Goal: Task Accomplishment & Management: Manage account settings

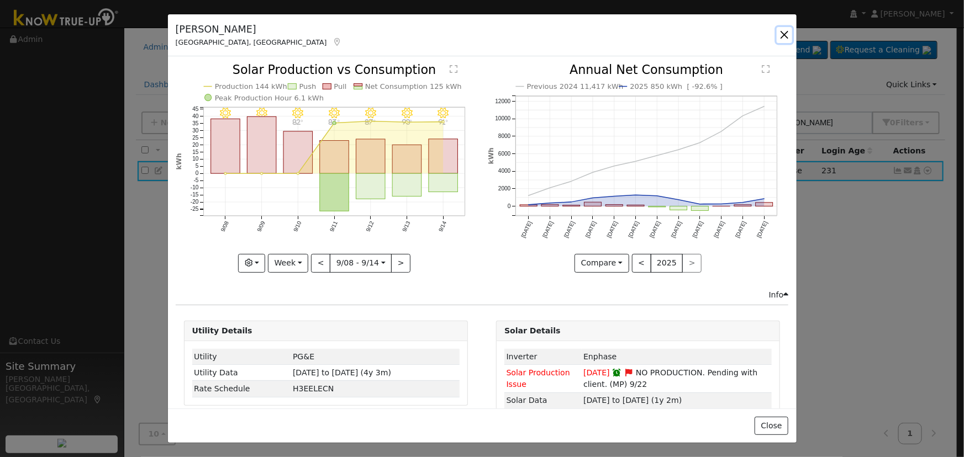
click at [778, 37] on button "button" at bounding box center [784, 34] width 15 height 15
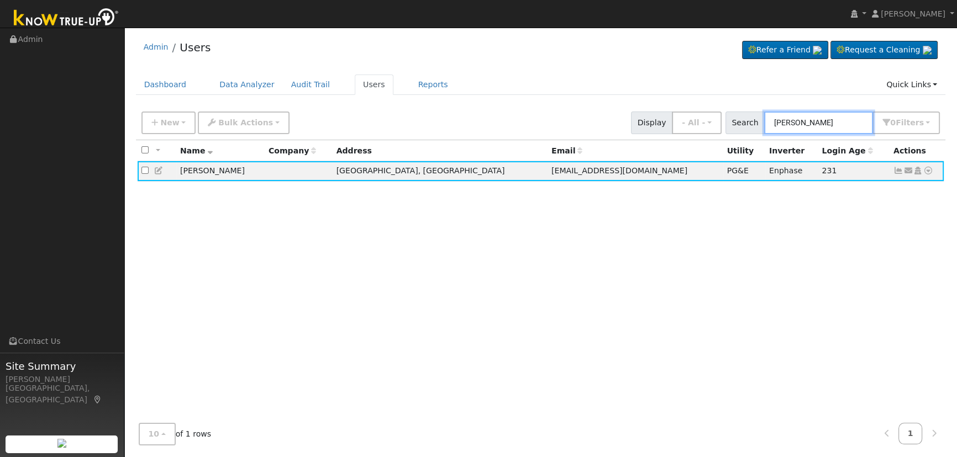
drag, startPoint x: 768, startPoint y: 121, endPoint x: 682, endPoint y: 103, distance: 87.6
click at [683, 103] on div "Admin Users Refer a Friend Request a Cleaning" at bounding box center [541, 243] width 822 height 421
type input "tune"
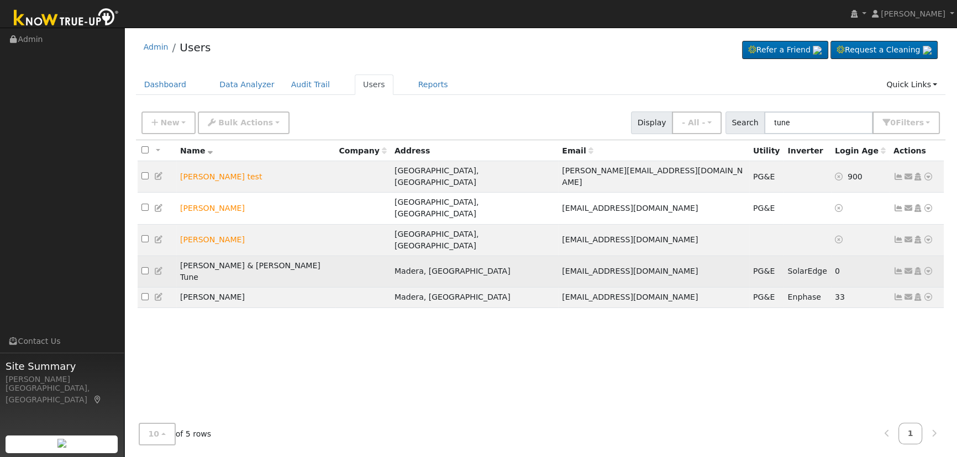
click at [895, 267] on icon at bounding box center [898, 271] width 10 height 8
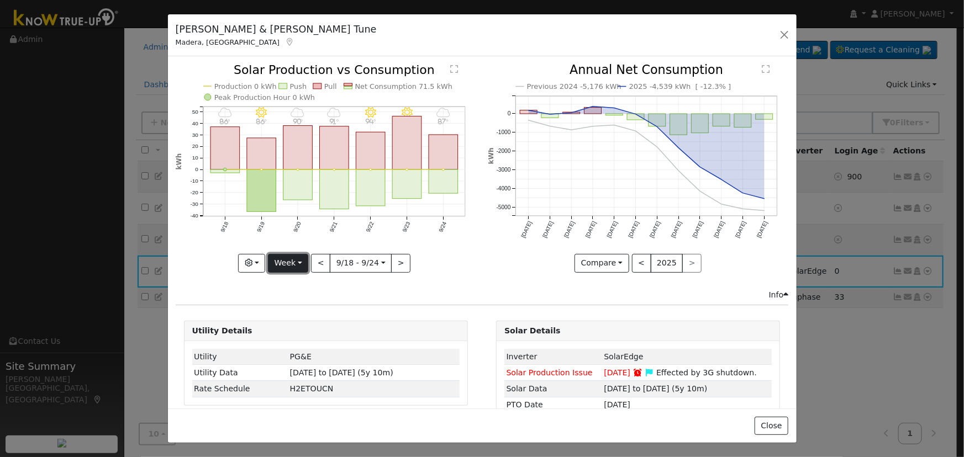
click at [301, 254] on button "Week" at bounding box center [288, 263] width 40 height 19
click at [301, 328] on link "Year" at bounding box center [306, 331] width 77 height 15
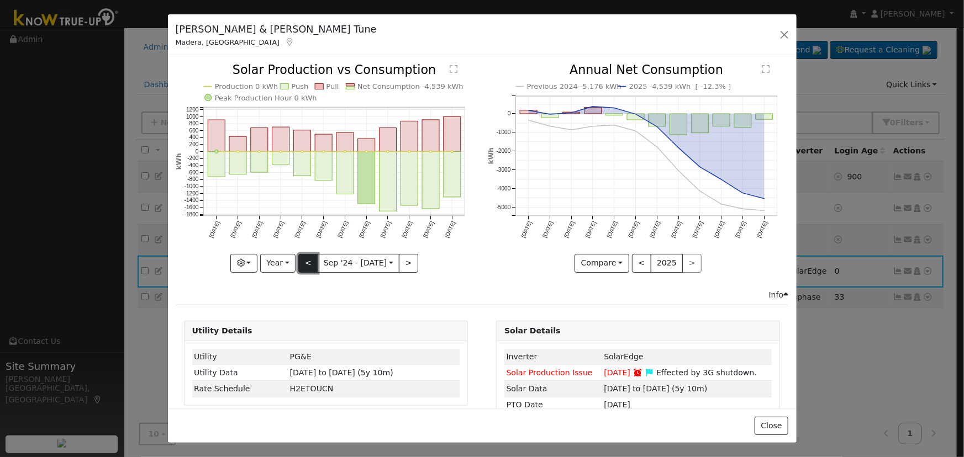
click at [302, 260] on button "<" at bounding box center [307, 263] width 19 height 19
click at [399, 257] on button ">" at bounding box center [408, 263] width 19 height 19
click at [308, 257] on button "<" at bounding box center [307, 263] width 19 height 19
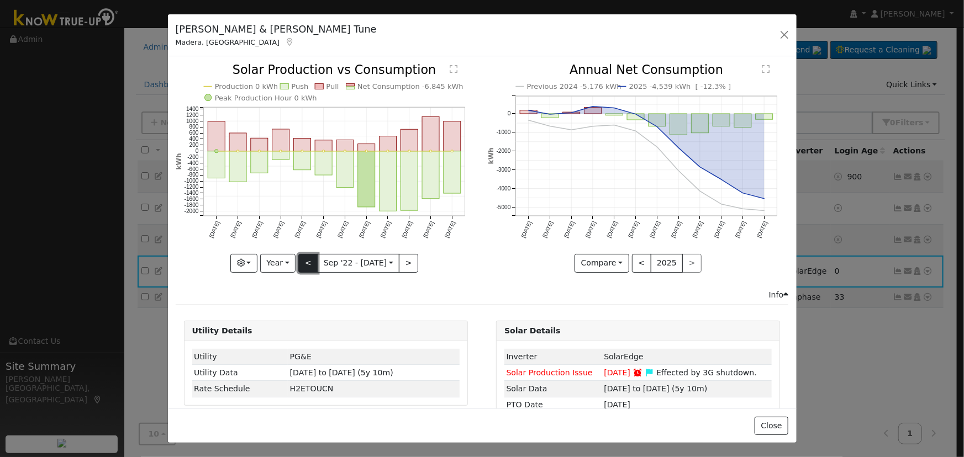
type input "[DATE]"
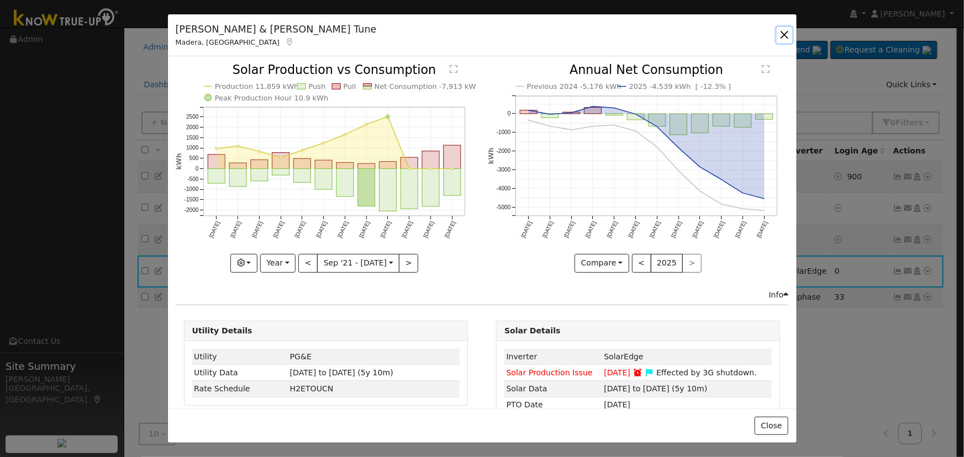
click at [782, 30] on button "button" at bounding box center [784, 34] width 15 height 15
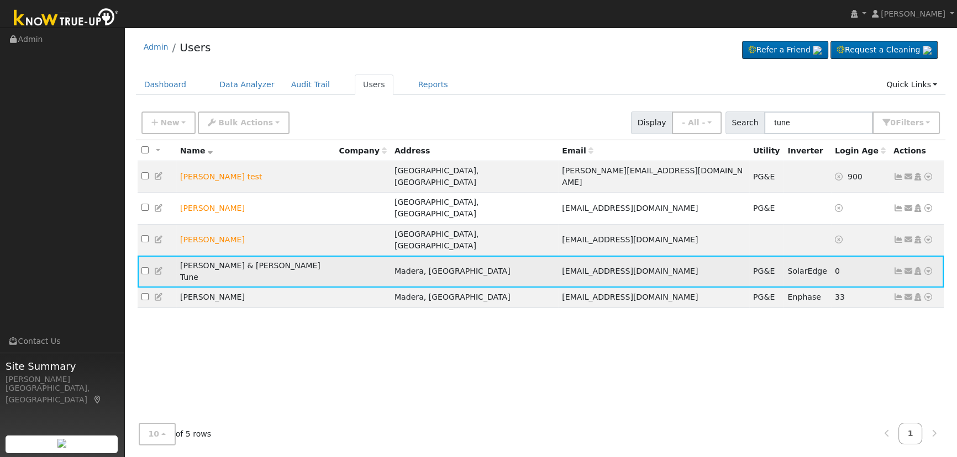
click at [898, 267] on icon at bounding box center [898, 271] width 10 height 8
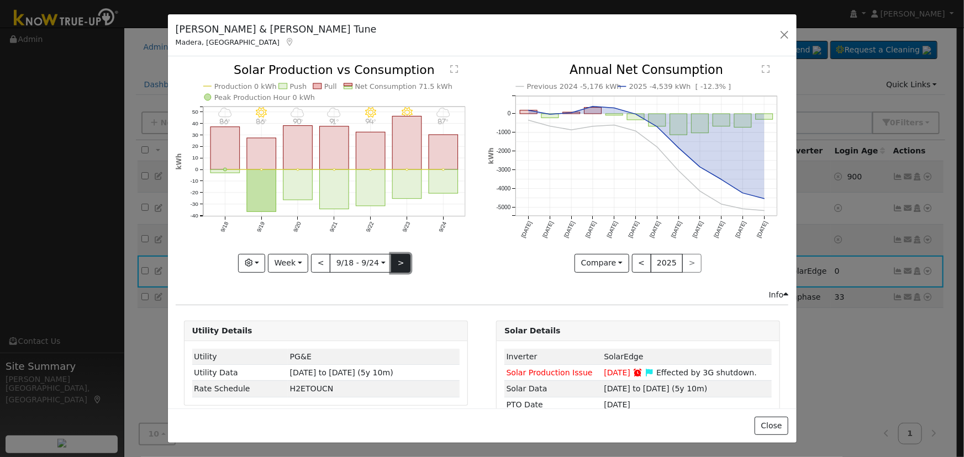
click at [394, 267] on button ">" at bounding box center [400, 263] width 19 height 19
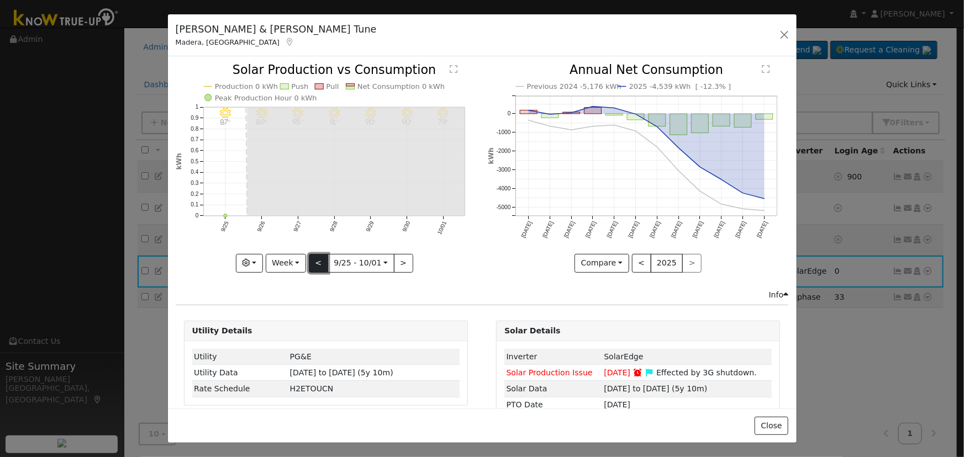
click at [316, 258] on button "<" at bounding box center [318, 263] width 19 height 19
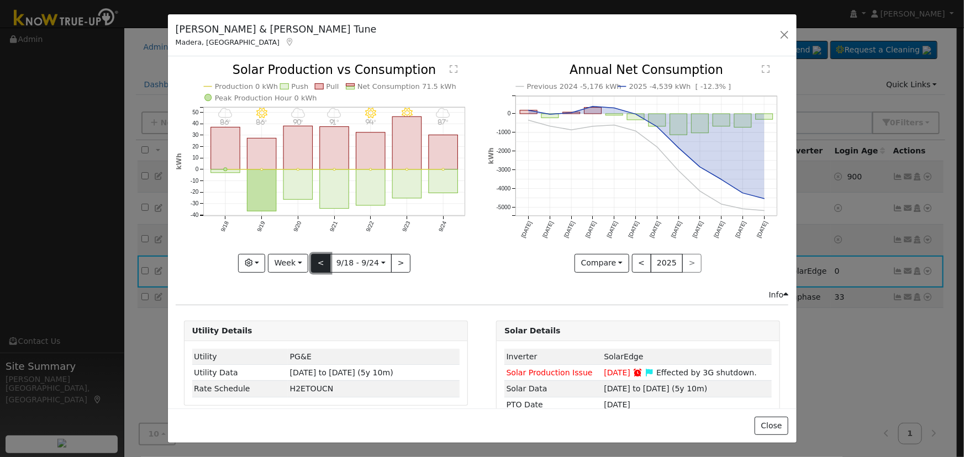
click at [318, 254] on button "<" at bounding box center [320, 263] width 19 height 19
type input "[DATE]"
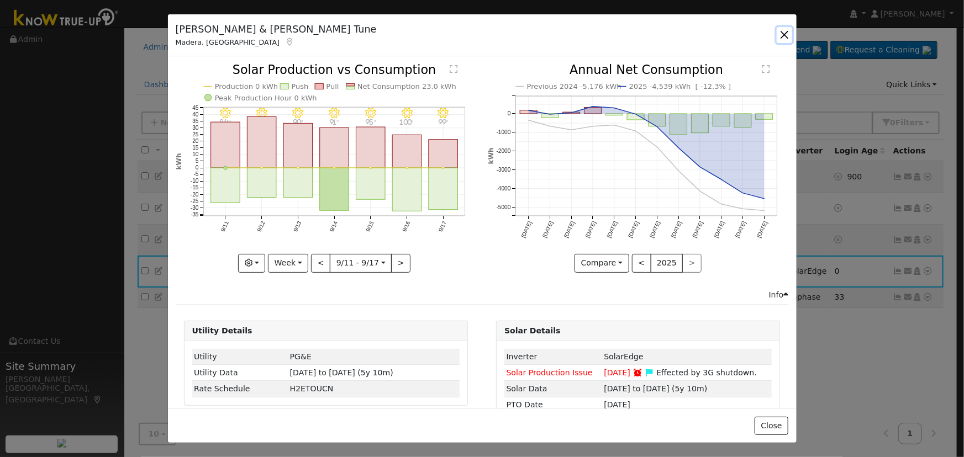
click at [783, 38] on button "button" at bounding box center [784, 34] width 15 height 15
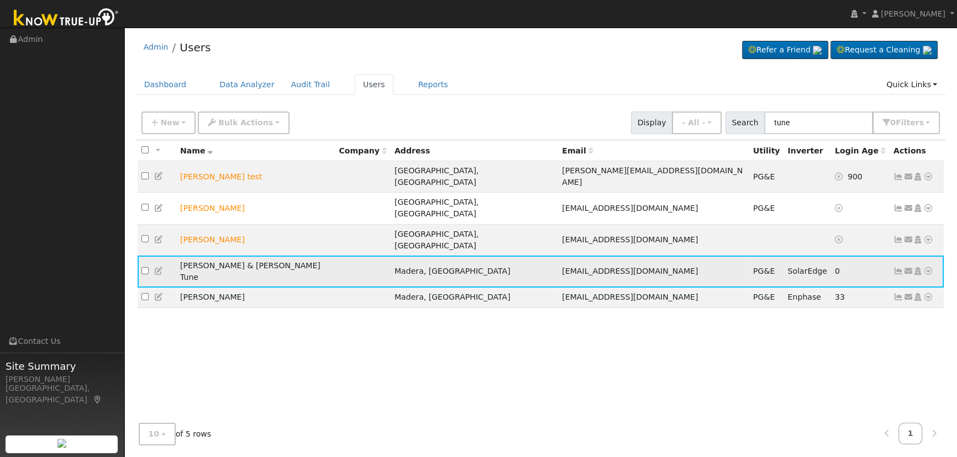
click at [157, 267] on icon at bounding box center [159, 271] width 10 height 8
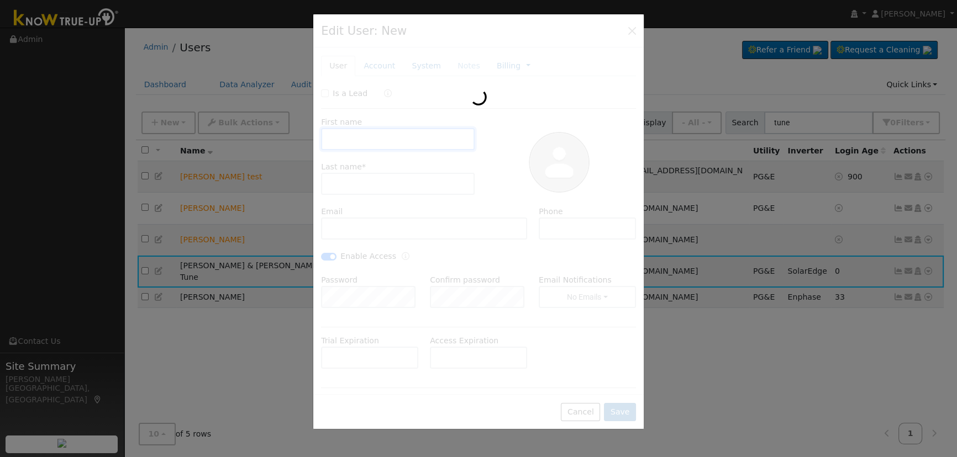
type input "[PERSON_NAME] & [PERSON_NAME]"
type input "Tune"
type input "[EMAIL_ADDRESS][DOMAIN_NAME]"
type input "[PHONE_NUMBER]"
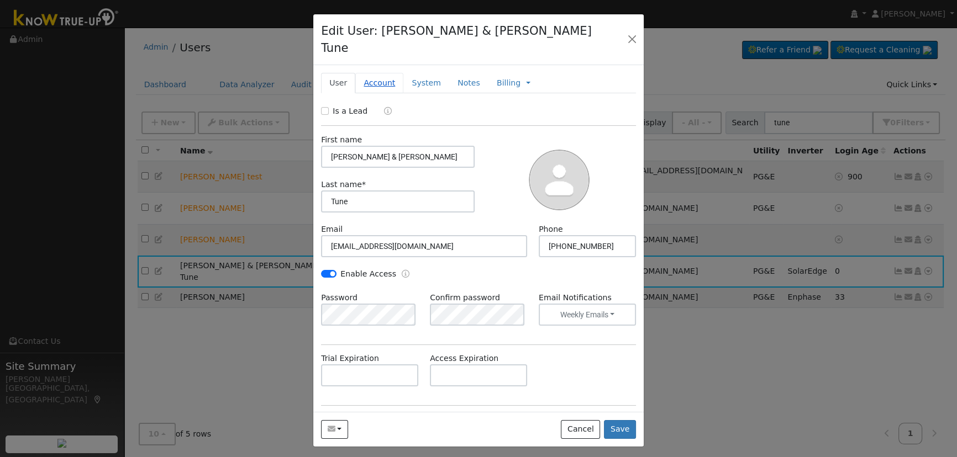
click at [367, 73] on link "Account" at bounding box center [379, 83] width 48 height 20
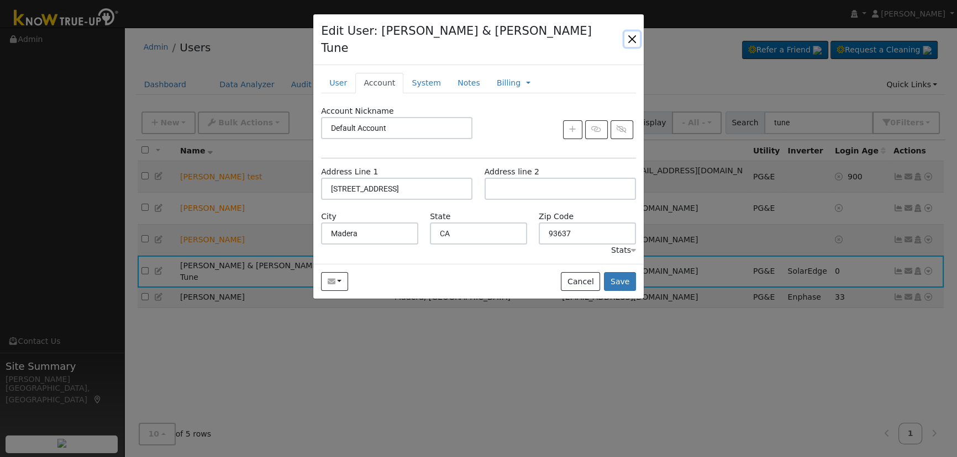
click at [625, 31] on button "button" at bounding box center [631, 38] width 15 height 15
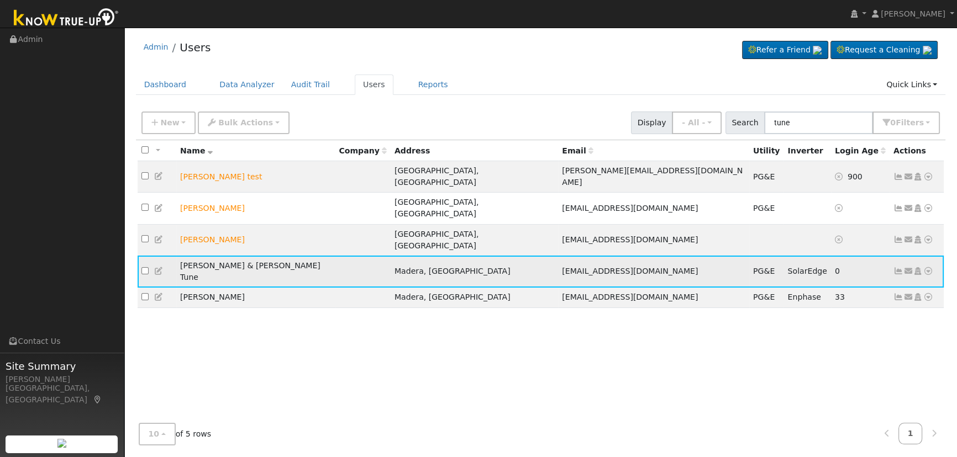
click at [897, 267] on icon at bounding box center [898, 271] width 10 height 8
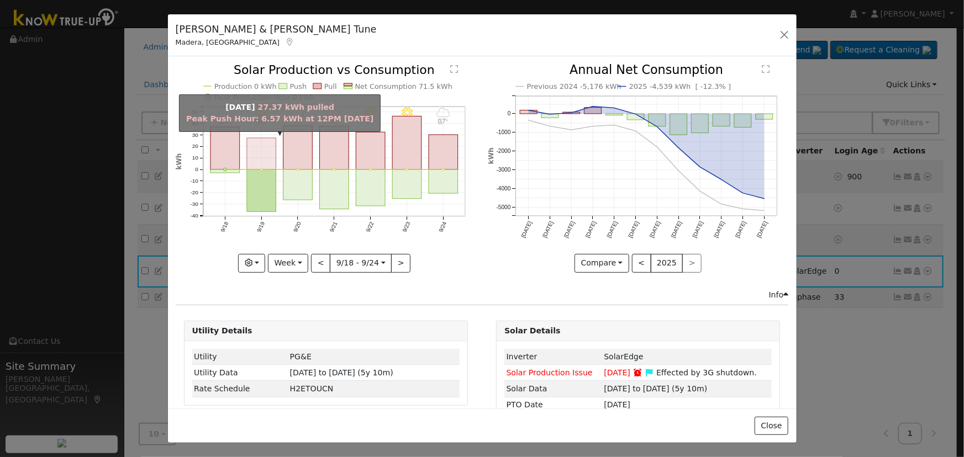
click at [256, 165] on rect "onclick=""" at bounding box center [261, 153] width 29 height 31
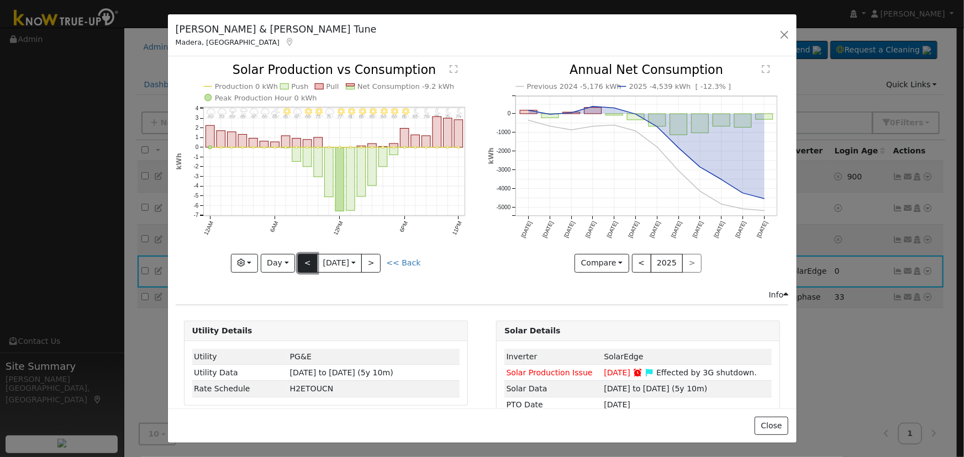
click at [304, 261] on button "<" at bounding box center [307, 263] width 19 height 19
type input "[DATE]"
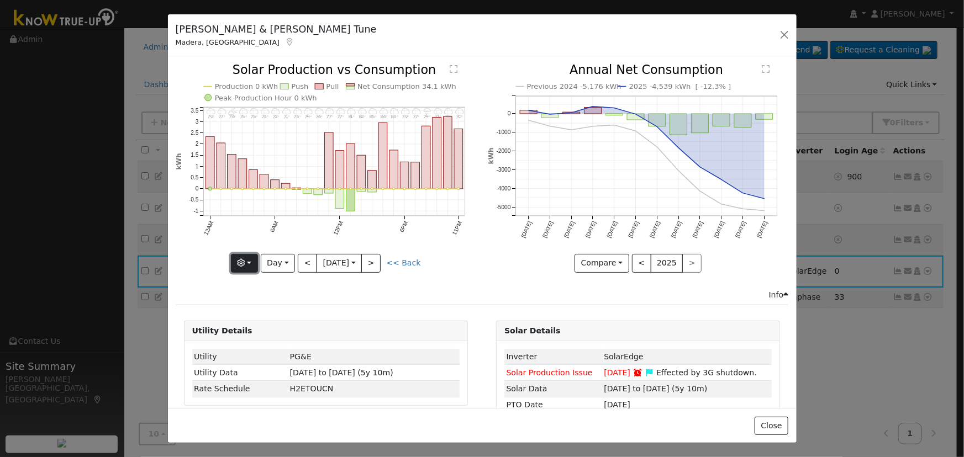
click at [245, 259] on icon "button" at bounding box center [242, 263] width 8 height 8
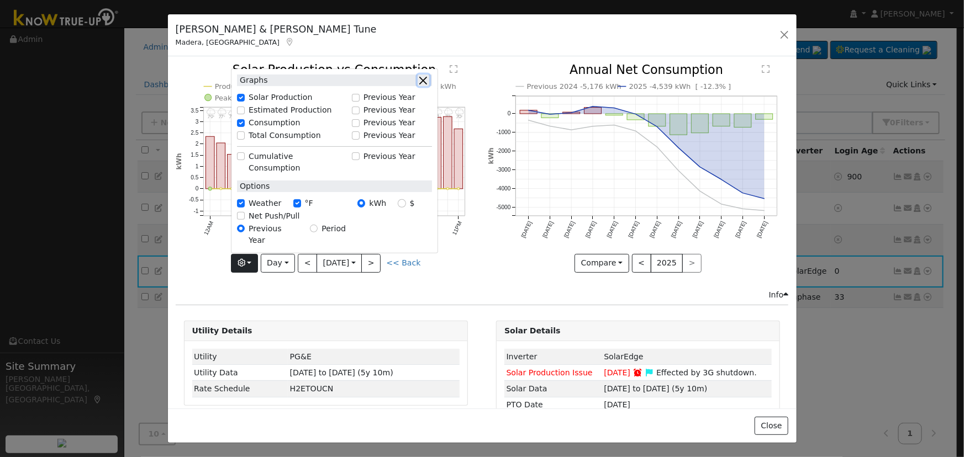
click at [420, 86] on button "button" at bounding box center [424, 81] width 12 height 12
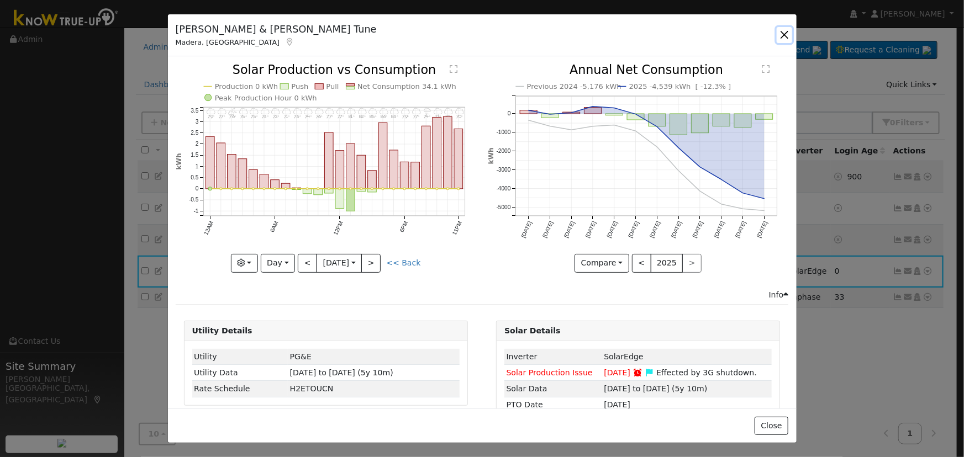
click at [782, 34] on button "button" at bounding box center [784, 34] width 15 height 15
